Goal: Task Accomplishment & Management: Manage account settings

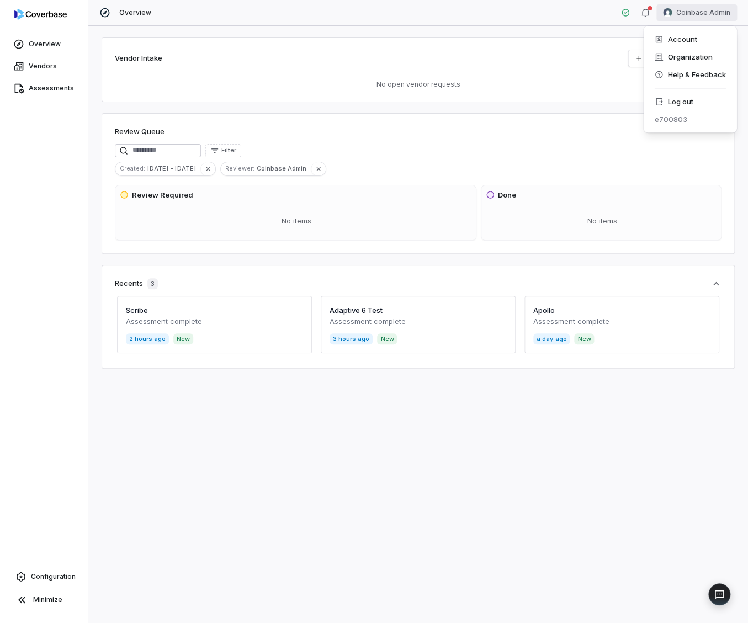
click at [695, 17] on html "Overview Vendors Assessments Configuration Minimize Overview Coinbase Admin Ven…" at bounding box center [374, 311] width 748 height 623
click at [689, 103] on div "Log out" at bounding box center [690, 102] width 84 height 18
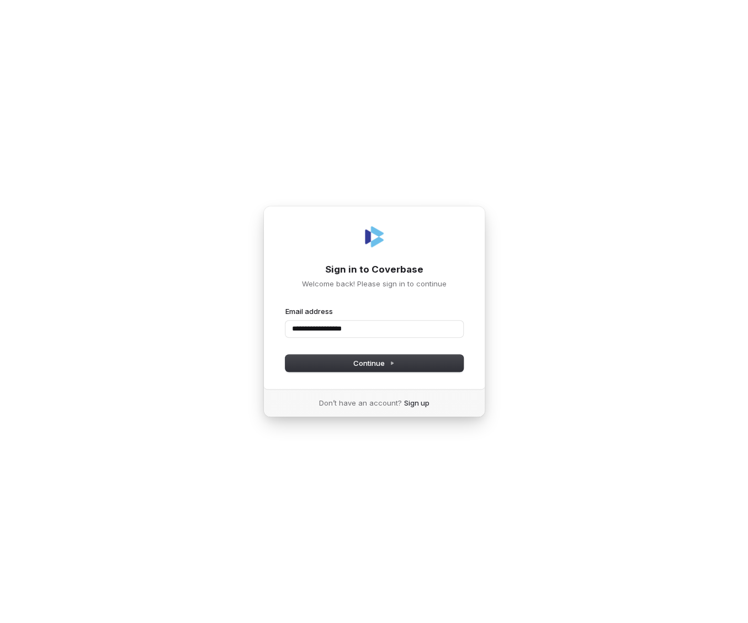
type input "**********"
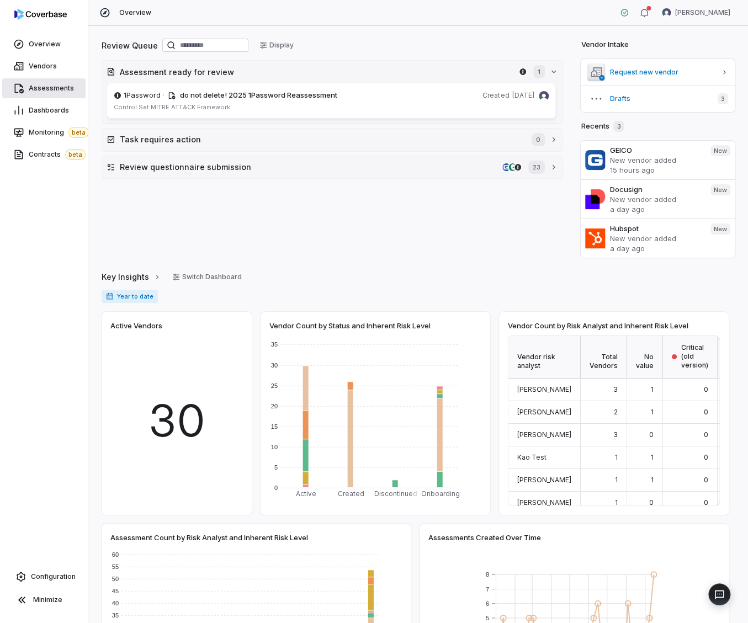
click at [57, 82] on link "Assessments" at bounding box center [43, 88] width 83 height 20
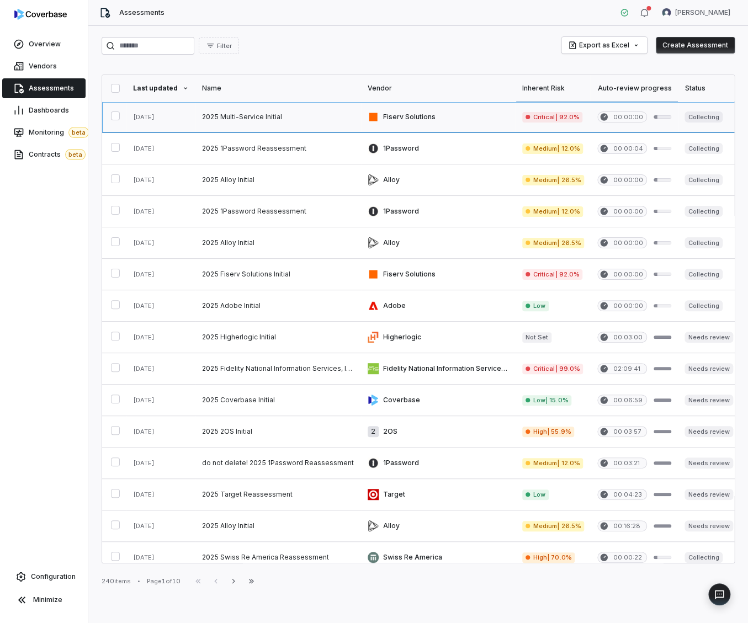
click at [271, 118] on link at bounding box center [278, 117] width 166 height 31
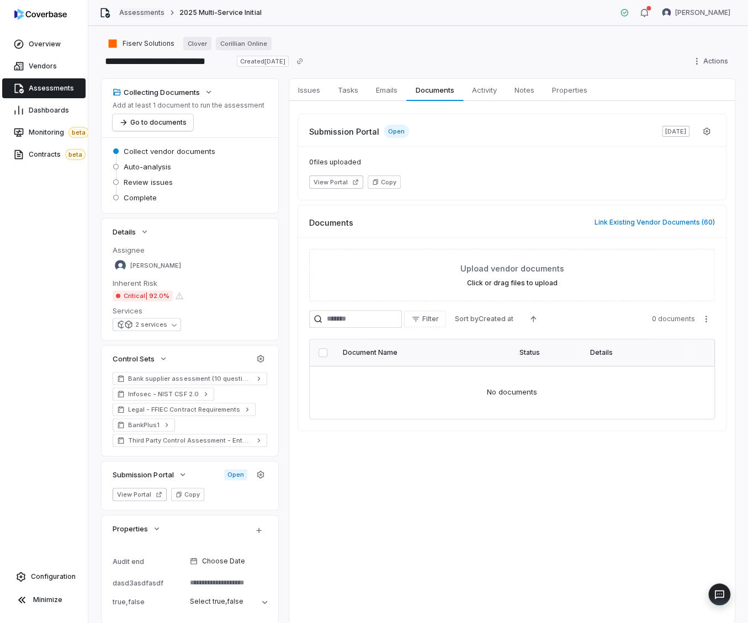
click at [145, 14] on link "Assessments" at bounding box center [141, 12] width 45 height 9
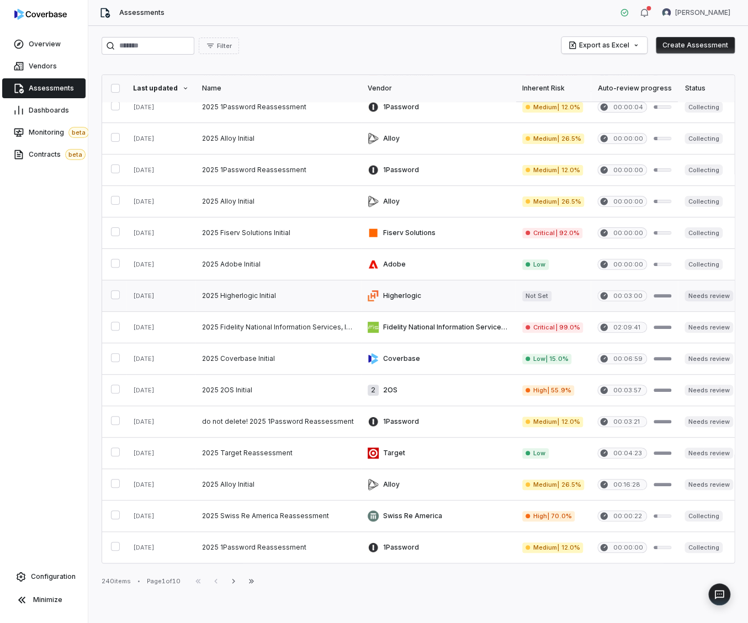
scroll to position [88, 0]
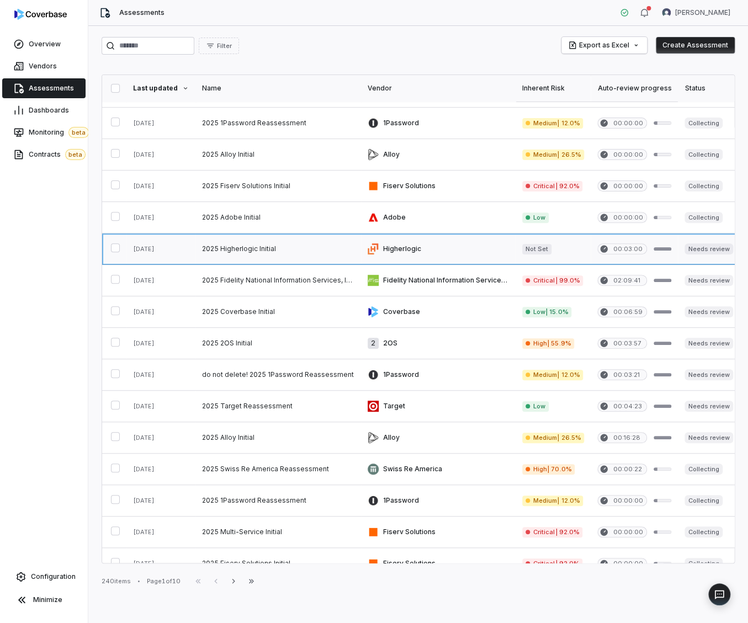
click at [267, 246] on link at bounding box center [278, 249] width 166 height 31
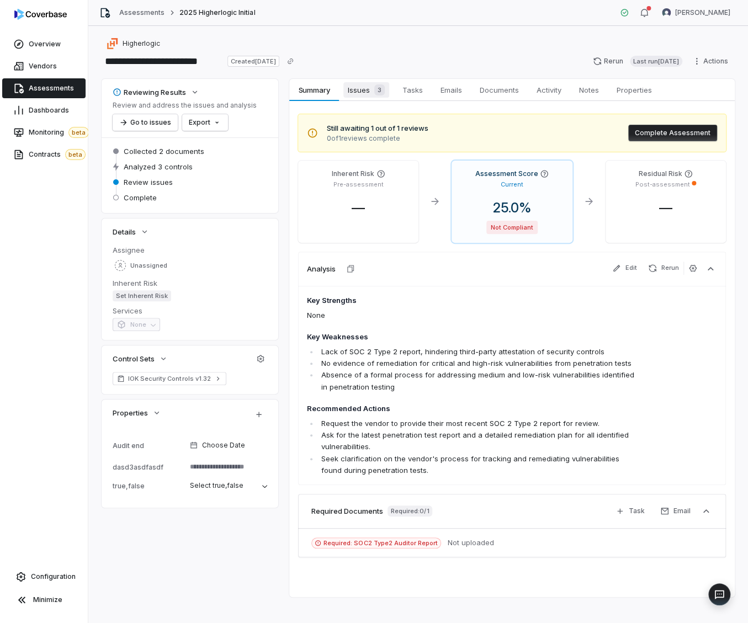
click at [366, 93] on span "Issues 3" at bounding box center [366, 89] width 46 height 15
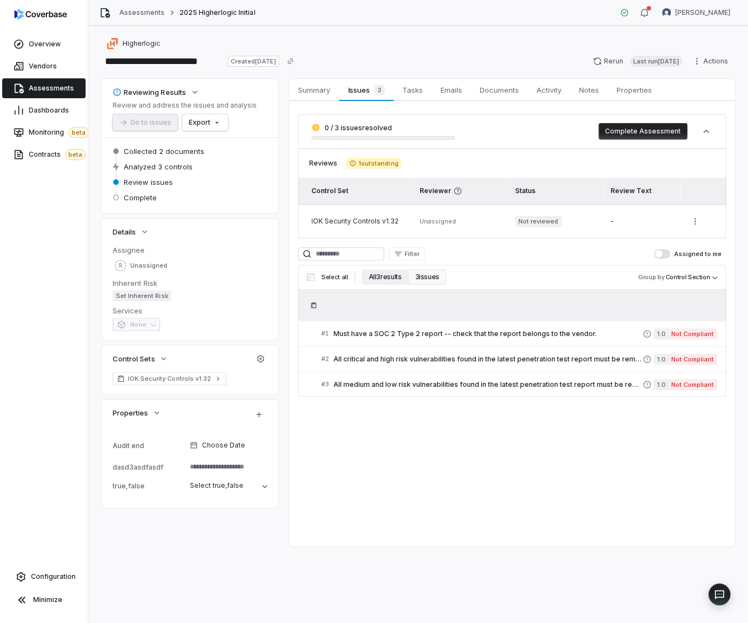
click at [390, 281] on button "All 3 results" at bounding box center [385, 276] width 46 height 15
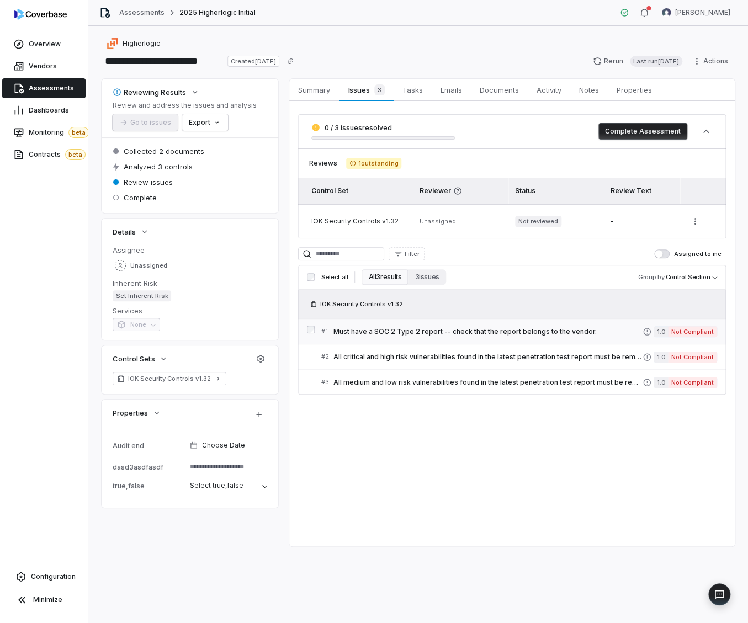
click at [407, 334] on span "Must have a SOC 2 Type 2 report -- check that the report belongs to the vendor." at bounding box center [488, 331] width 309 height 9
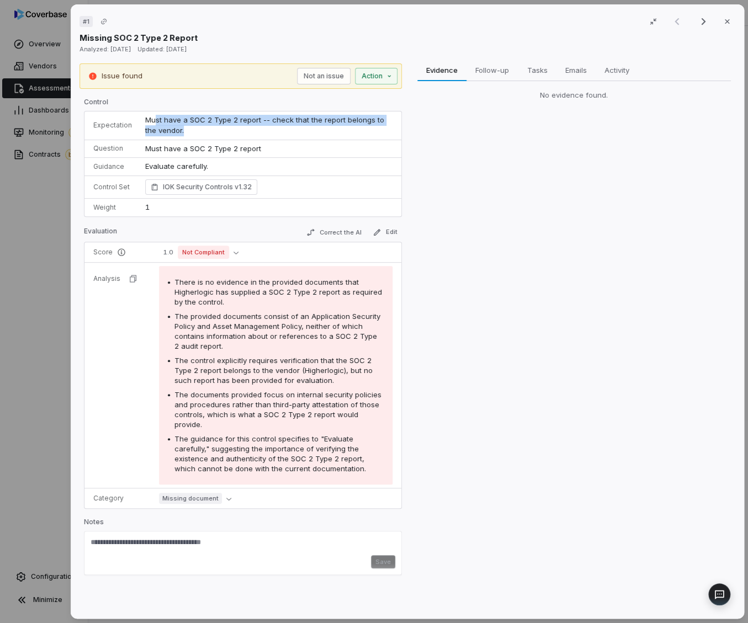
drag, startPoint x: 188, startPoint y: 130, endPoint x: 152, endPoint y: 117, distance: 38.8
click at [152, 117] on td "Must have a SOC 2 Type 2 report -- check that the report belongs to the vendor." at bounding box center [270, 126] width 263 height 29
click at [210, 125] on td "Must have a SOC 2 Type 2 report -- check that the report belongs to the vendor." at bounding box center [270, 126] width 263 height 29
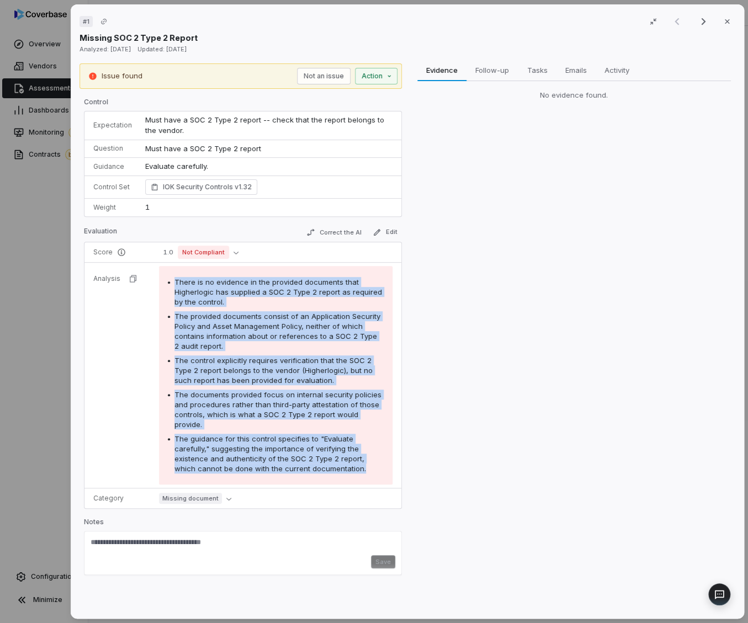
drag, startPoint x: 349, startPoint y: 474, endPoint x: 169, endPoint y: 281, distance: 264.1
click at [169, 281] on div "There is no evidence in the provided documents that Higherlogic has supplied a …" at bounding box center [276, 375] width 234 height 219
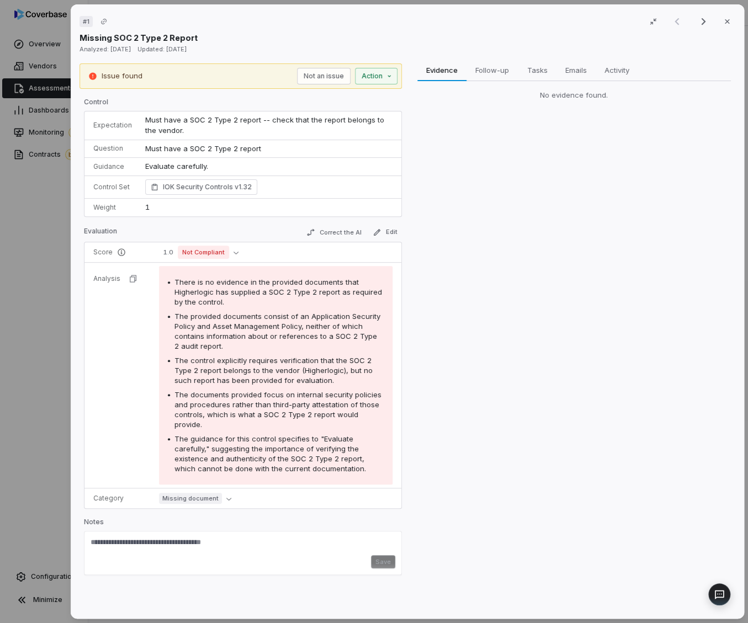
click at [66, 302] on div "# 1 Result 1 of 3 Close Missing SOC 2 Type 2 Report Analyzed: [DATE] Updated: […" at bounding box center [407, 311] width 683 height 623
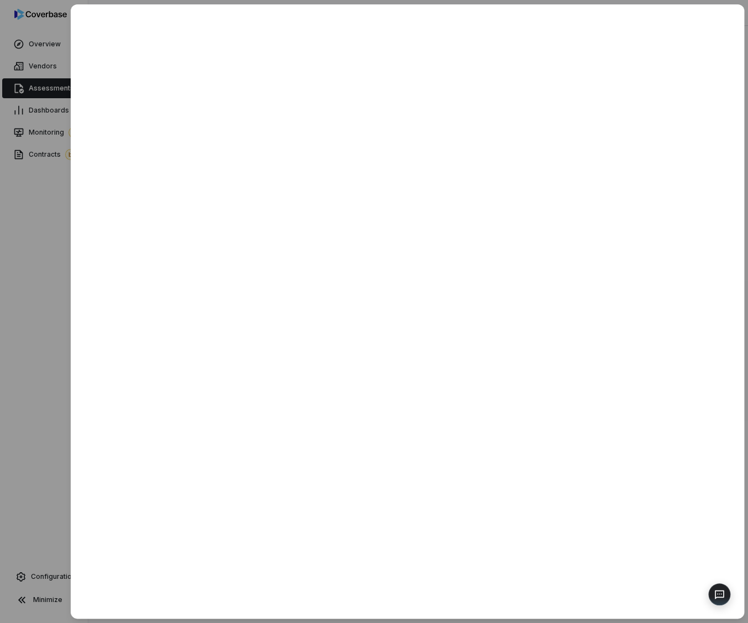
click at [52, 235] on div at bounding box center [374, 311] width 748 height 623
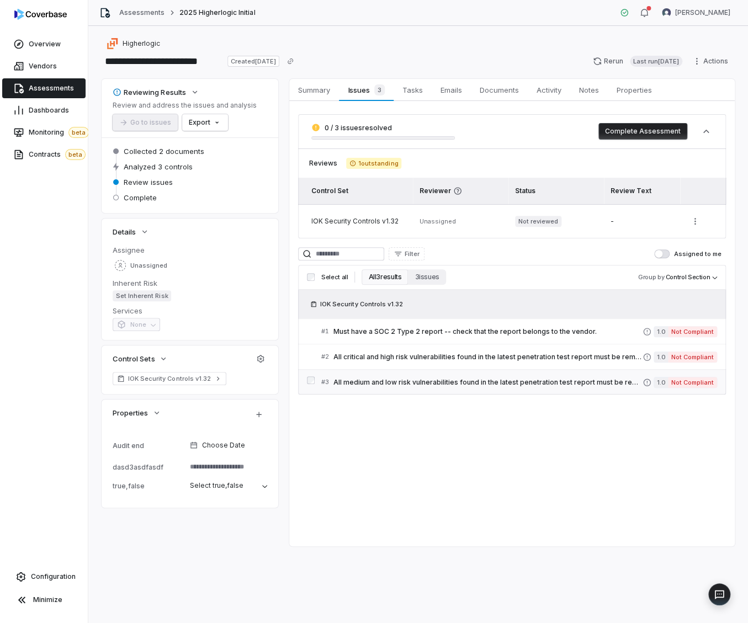
type textarea "*"
